Goal: Task Accomplishment & Management: Manage account settings

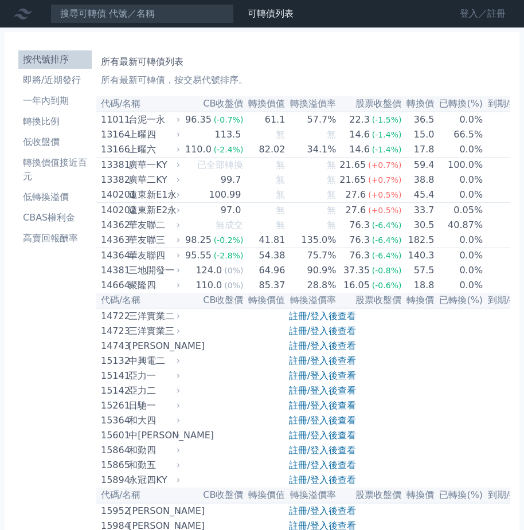
click at [486, 13] on link "登入／註冊" at bounding box center [483, 14] width 64 height 18
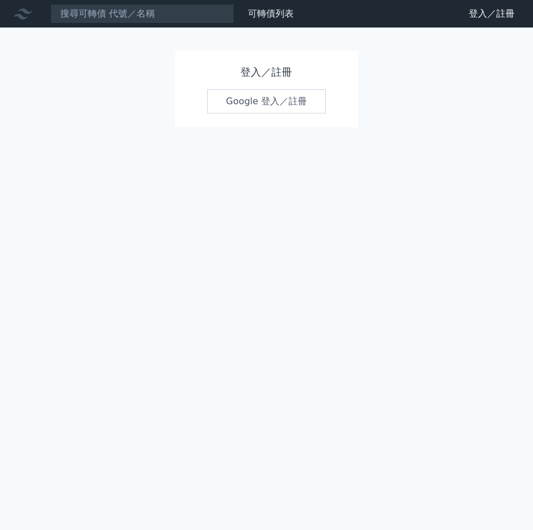
click at [271, 103] on link "Google 登入／註冊" at bounding box center [266, 101] width 119 height 24
